Goal: Complete application form

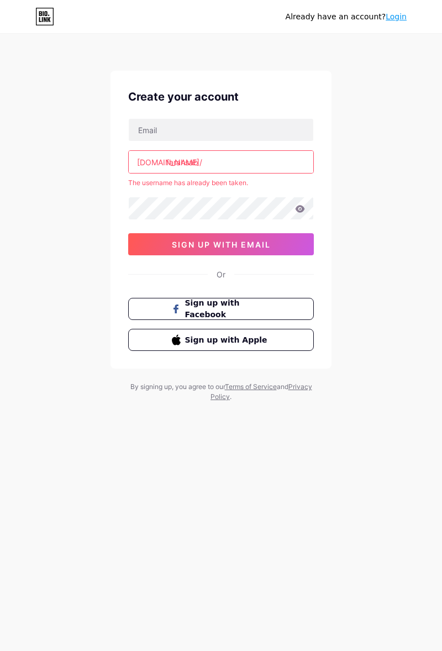
click at [410, 252] on div "Already have an account? Login Create your account [DOMAIN_NAME]/ farahsab The …" at bounding box center [221, 218] width 442 height 437
click at [208, 165] on input "farahsab" at bounding box center [221, 162] width 185 height 22
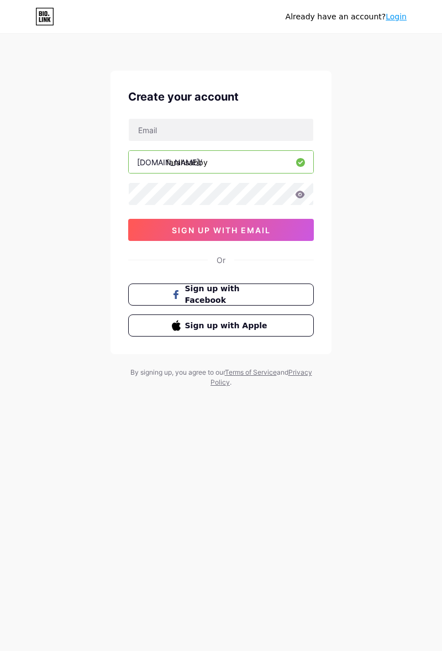
type input "farahsabby"
click at [59, 189] on div "Already have an account? Login Create your account [DOMAIN_NAME]/ farahsabby si…" at bounding box center [221, 211] width 442 height 423
click at [160, 132] on input "text" at bounding box center [221, 130] width 185 height 22
type input "[EMAIL_ADDRESS][DOMAIN_NAME]"
click at [302, 193] on icon at bounding box center [300, 194] width 9 height 7
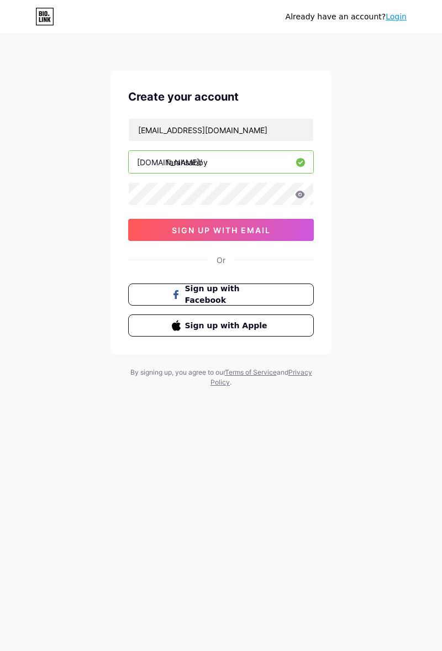
click at [304, 195] on icon at bounding box center [300, 194] width 9 height 7
click at [300, 197] on icon at bounding box center [300, 195] width 10 height 8
click at [304, 195] on icon at bounding box center [300, 194] width 9 height 7
click at [301, 196] on icon at bounding box center [300, 194] width 9 height 7
click at [299, 193] on icon at bounding box center [300, 195] width 10 height 8
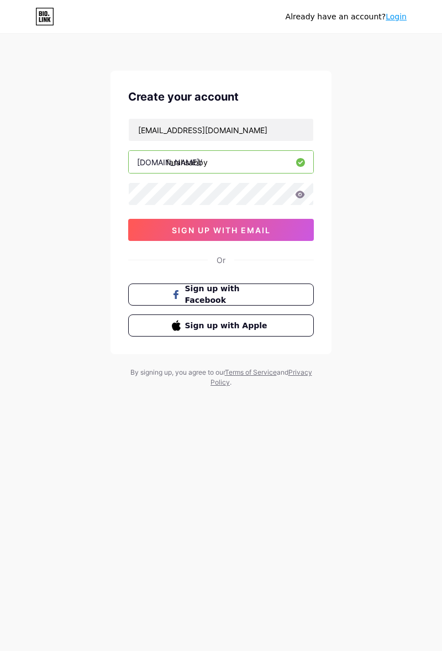
click at [390, 205] on div "Already have an account? Login Create your account [EMAIL_ADDRESS][DOMAIN_NAME]…" at bounding box center [221, 211] width 442 height 423
click at [403, 214] on div "Already have an account? Login Create your account [EMAIL_ADDRESS][DOMAIN_NAME]…" at bounding box center [221, 211] width 442 height 423
click at [301, 197] on icon at bounding box center [300, 195] width 10 height 8
click at [299, 197] on icon at bounding box center [300, 194] width 9 height 7
click at [290, 231] on button "sign up with email" at bounding box center [221, 230] width 186 height 22
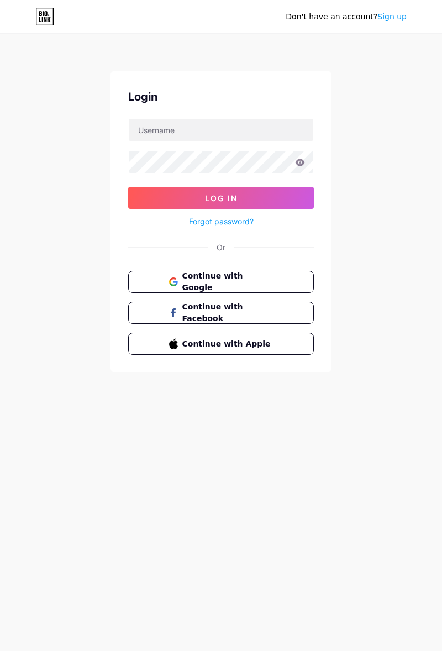
click at [296, 278] on button "Continue with Google" at bounding box center [221, 282] width 186 height 22
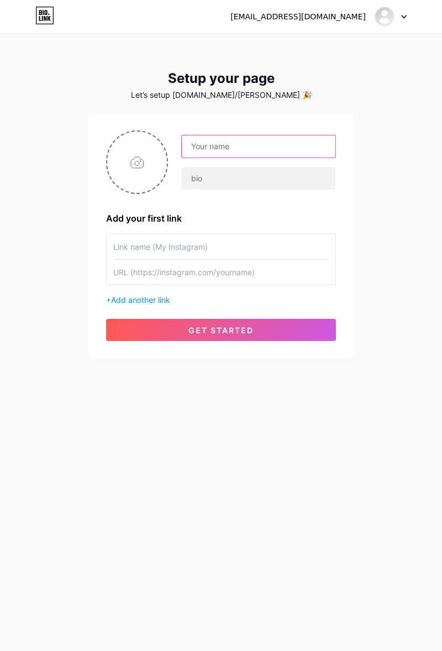
click at [196, 143] on input "text" at bounding box center [259, 146] width 154 height 22
type input "Farah Sabrina"
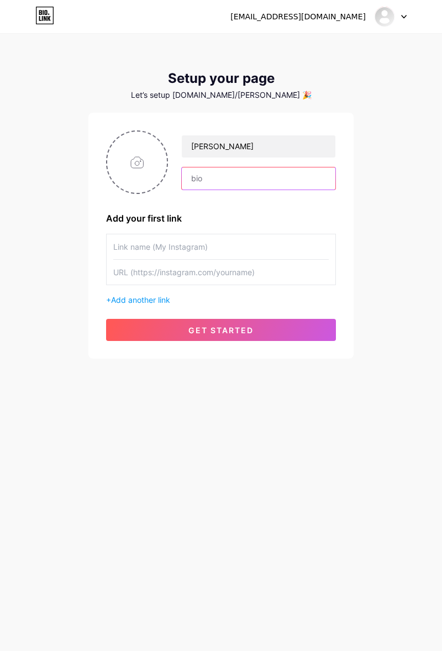
click at [195, 188] on input "text" at bounding box center [259, 179] width 154 height 22
click at [69, 375] on div "farahsabrinafadhli@gmail.com Dashboard Logout Setup your page Let’s setup bio.l…" at bounding box center [221, 197] width 442 height 394
click at [198, 181] on input "text" at bounding box center [259, 179] width 154 height 22
click at [200, 181] on input "text" at bounding box center [259, 179] width 154 height 22
click at [196, 180] on input "text" at bounding box center [259, 179] width 154 height 22
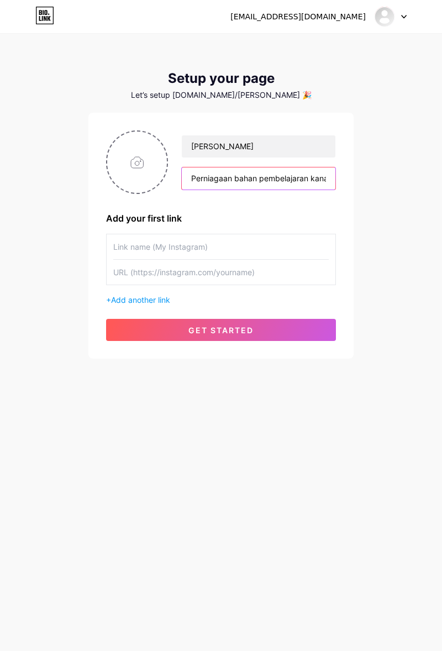
scroll to position [0, 1814]
click at [318, 180] on input "Perniagaan bahan pembelajaran kanak-kanak secara online ini menyediakan pelbaga…" at bounding box center [259, 179] width 154 height 22
click at [306, 181] on input "belajaran interaktif untuk kanak-kanak berumur 2 hingga 8 tahun. Sesuai untuk i…" at bounding box center [259, 179] width 154 height 22
type input "belajaran"
